Goal: Task Accomplishment & Management: Use online tool/utility

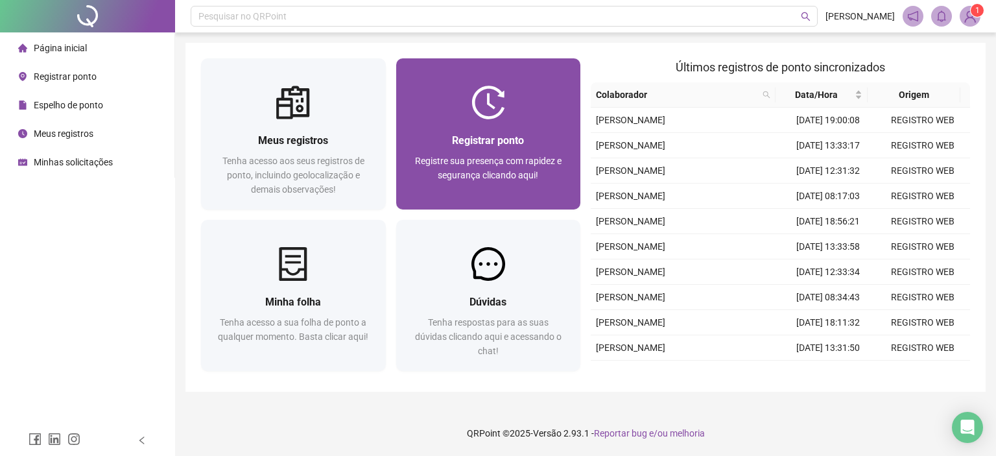
click at [480, 139] on span "Registrar ponto" at bounding box center [488, 140] width 72 height 12
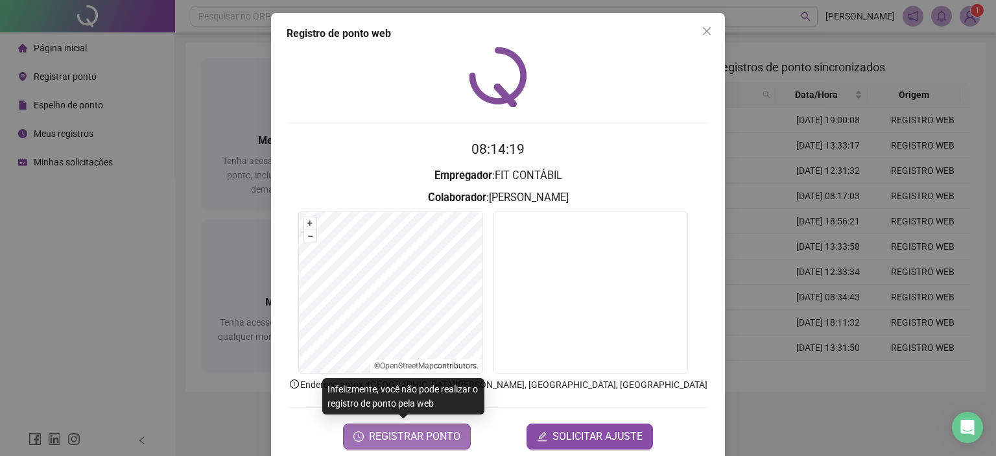
click at [429, 432] on span "REGISTRAR PONTO" at bounding box center [414, 437] width 91 height 16
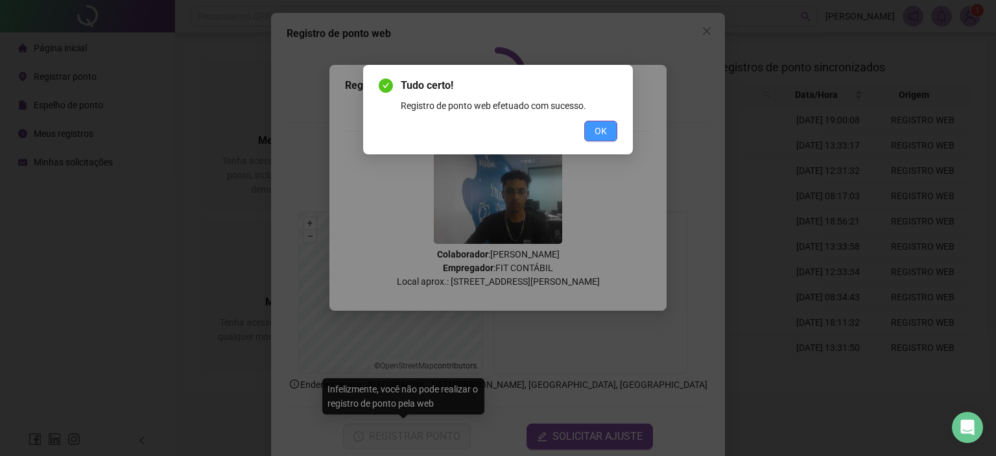
click at [597, 133] on span "OK" at bounding box center [601, 131] width 12 height 14
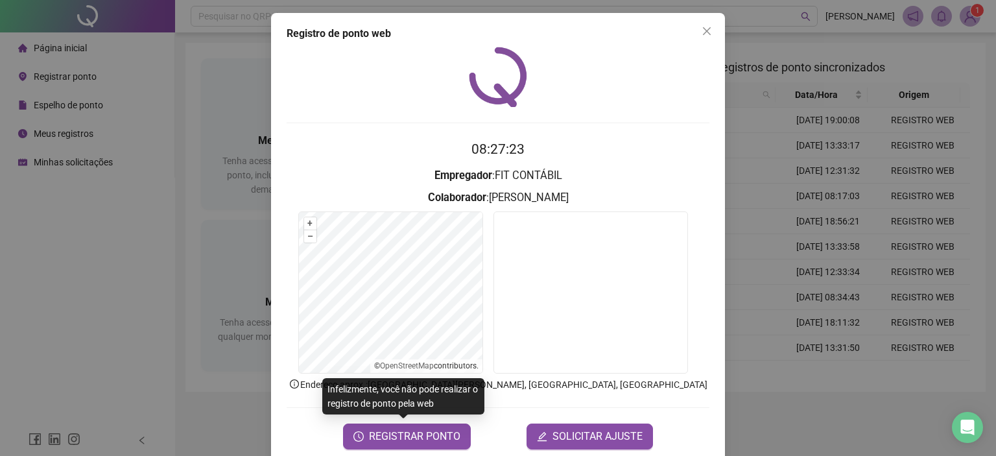
click at [702, 33] on icon "close" at bounding box center [707, 31] width 10 height 10
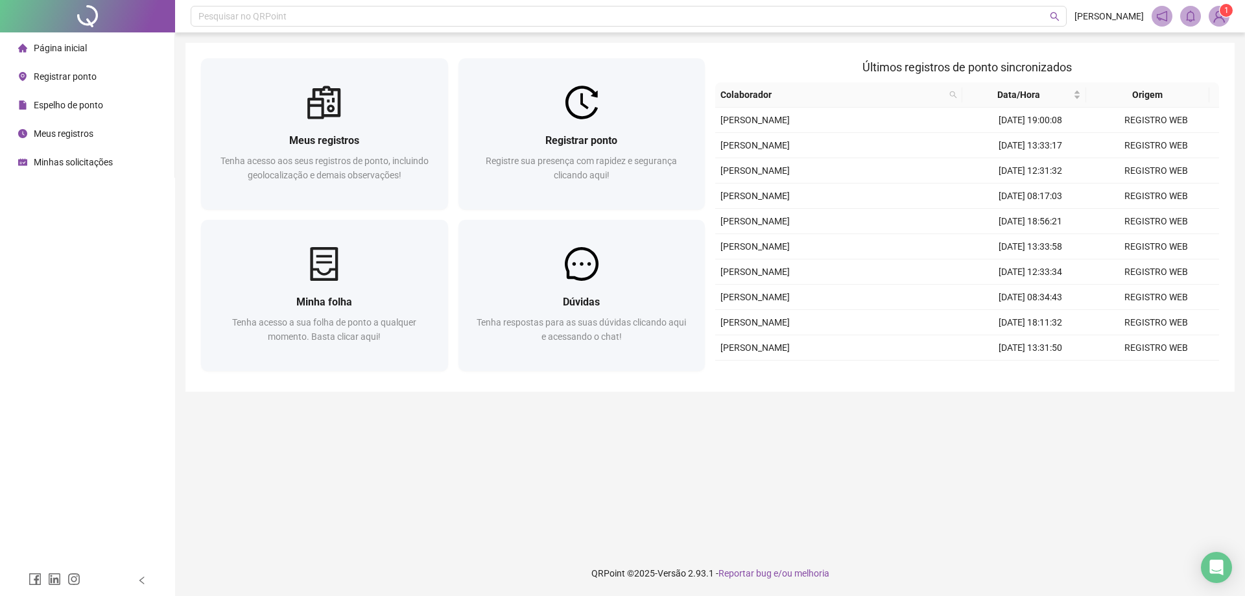
click at [995, 382] on div "Meus registros Tenha acesso aos seus registros de ponto, incluindo geolocalizaç…" at bounding box center [709, 217] width 1049 height 349
